Goal: Information Seeking & Learning: Learn about a topic

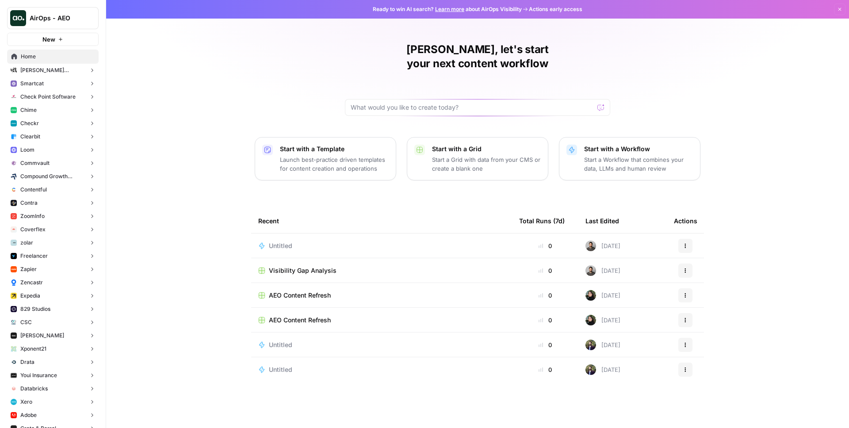
click at [77, 25] on button "AirOps - AEO" at bounding box center [53, 18] width 92 height 22
type input "chim"
click at [51, 63] on span "Chime" at bounding box center [85, 66] width 117 height 9
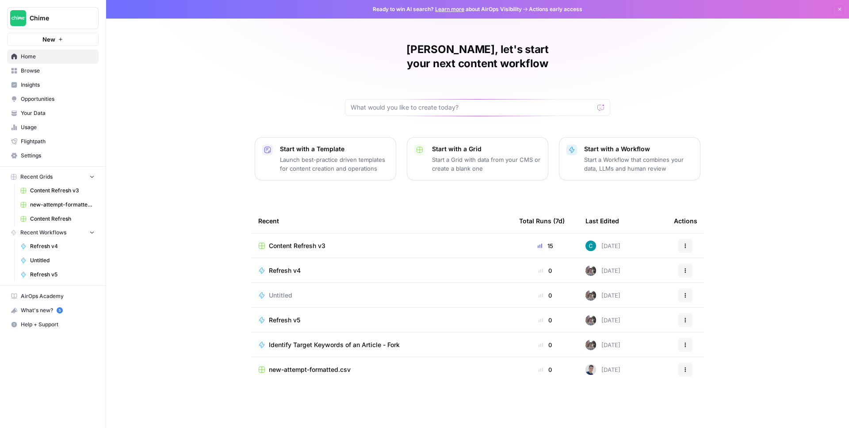
click at [42, 82] on span "Insights" at bounding box center [58, 85] width 74 height 8
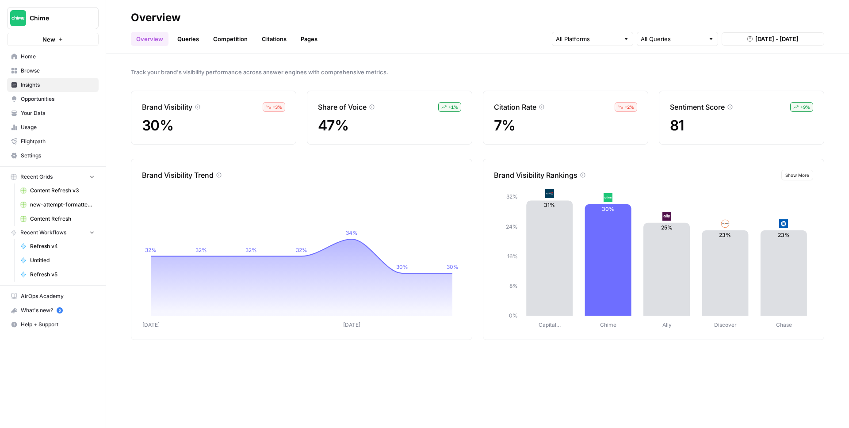
click at [185, 43] on link "Queries" at bounding box center [188, 39] width 32 height 14
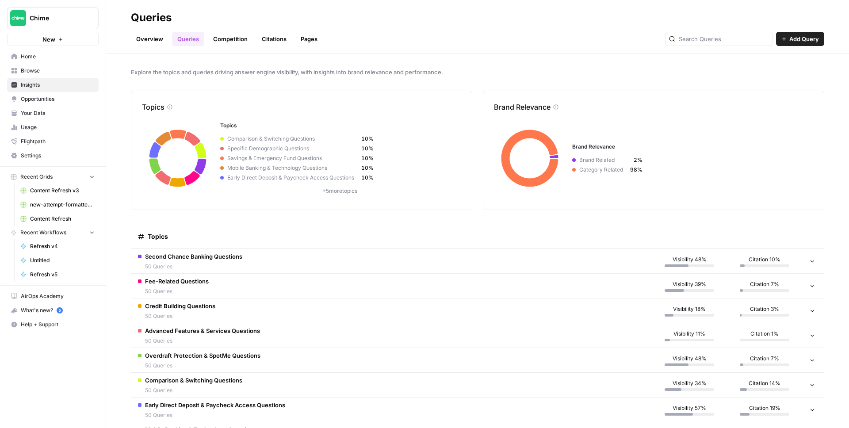
click at [483, 266] on td "Second Chance Banking Questions 50 Queries" at bounding box center [391, 261] width 521 height 24
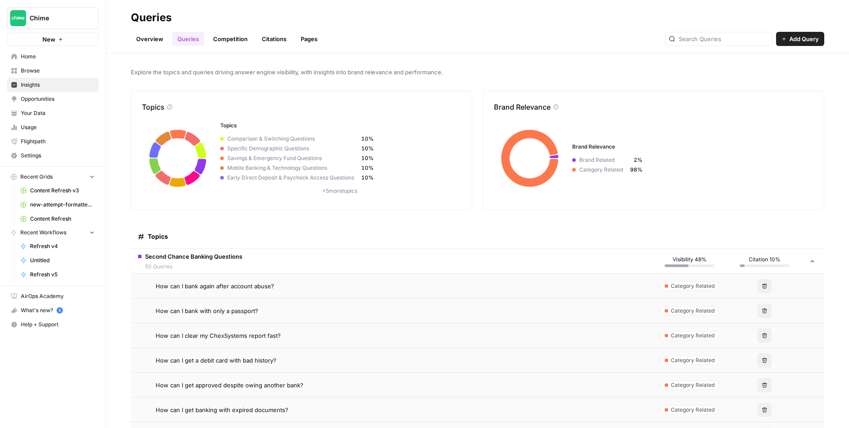
click at [482, 266] on td "Second Chance Banking Questions 50 Queries" at bounding box center [391, 261] width 521 height 24
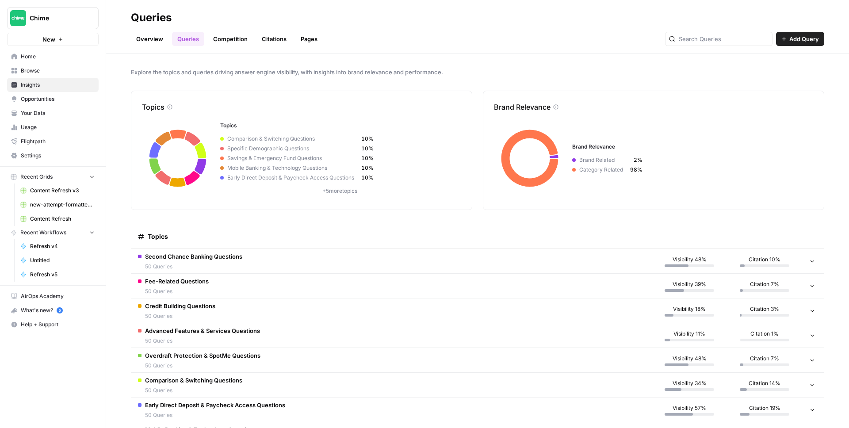
click at [142, 37] on link "Overview" at bounding box center [150, 39] width 38 height 14
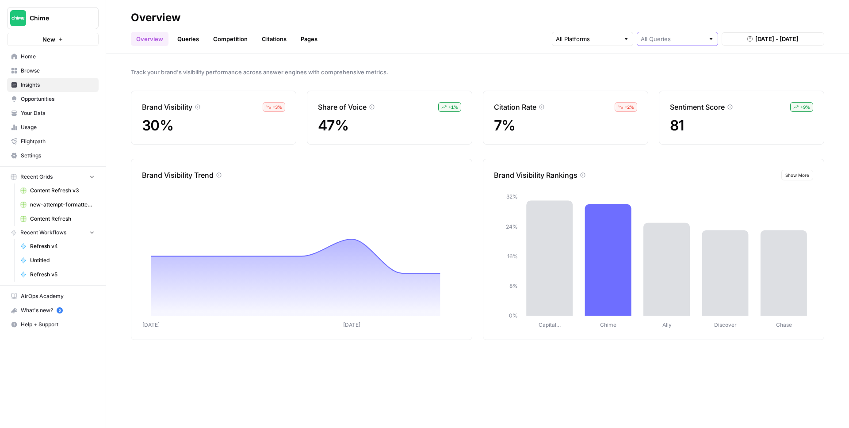
click at [663, 36] on input "text" at bounding box center [673, 38] width 64 height 9
type input "All Queries"
click at [458, 55] on div "Track your brand's visibility performance across answer engines with comprehens…" at bounding box center [477, 241] width 743 height 375
click at [186, 40] on link "Queries" at bounding box center [188, 39] width 32 height 14
